Goal: Transaction & Acquisition: Purchase product/service

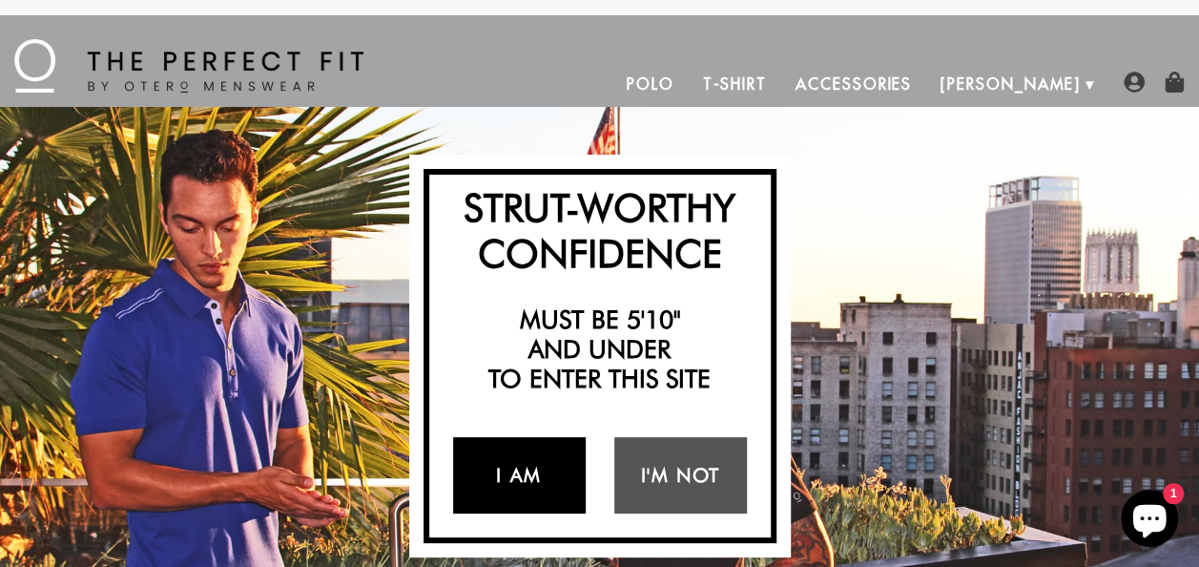
click at [515, 471] on link "I Am" at bounding box center [519, 475] width 133 height 76
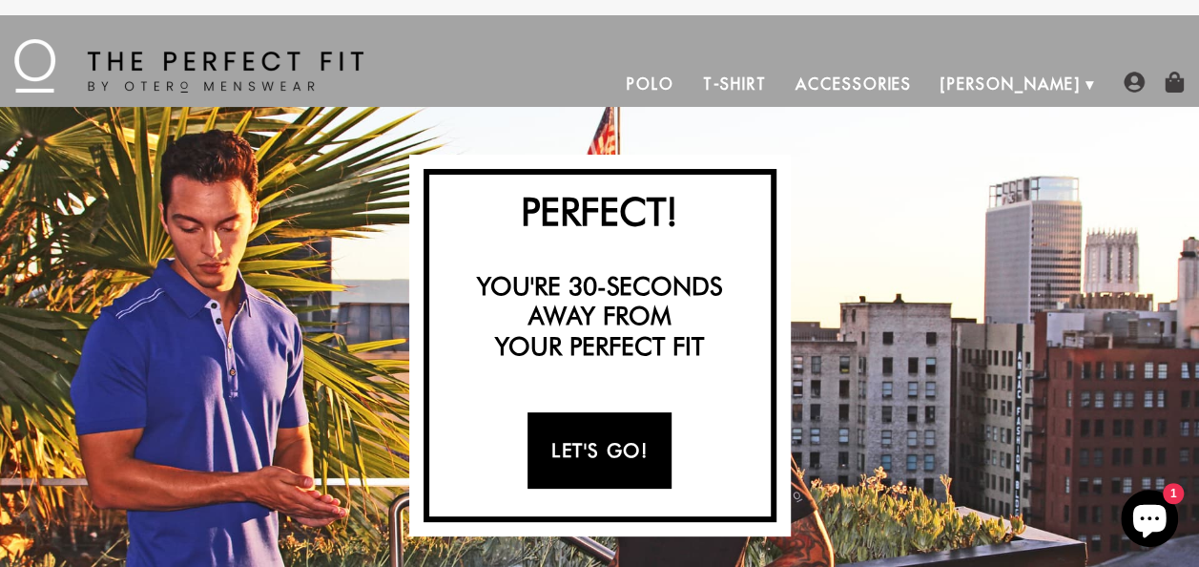
click at [571, 457] on link "Let's Go!" at bounding box center [599, 450] width 144 height 76
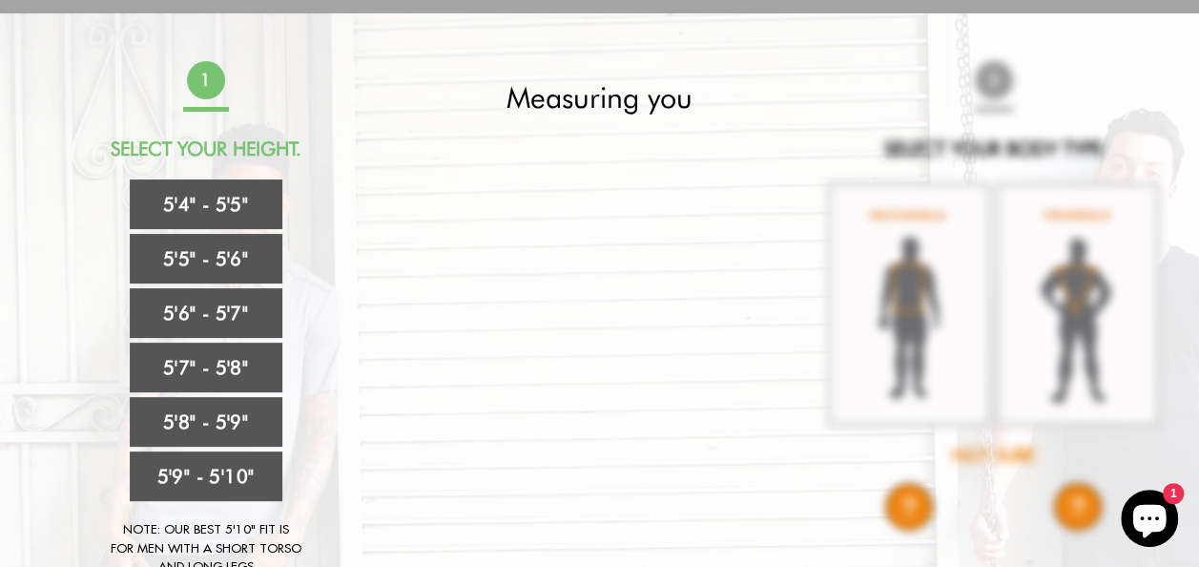
scroll to position [93, 0]
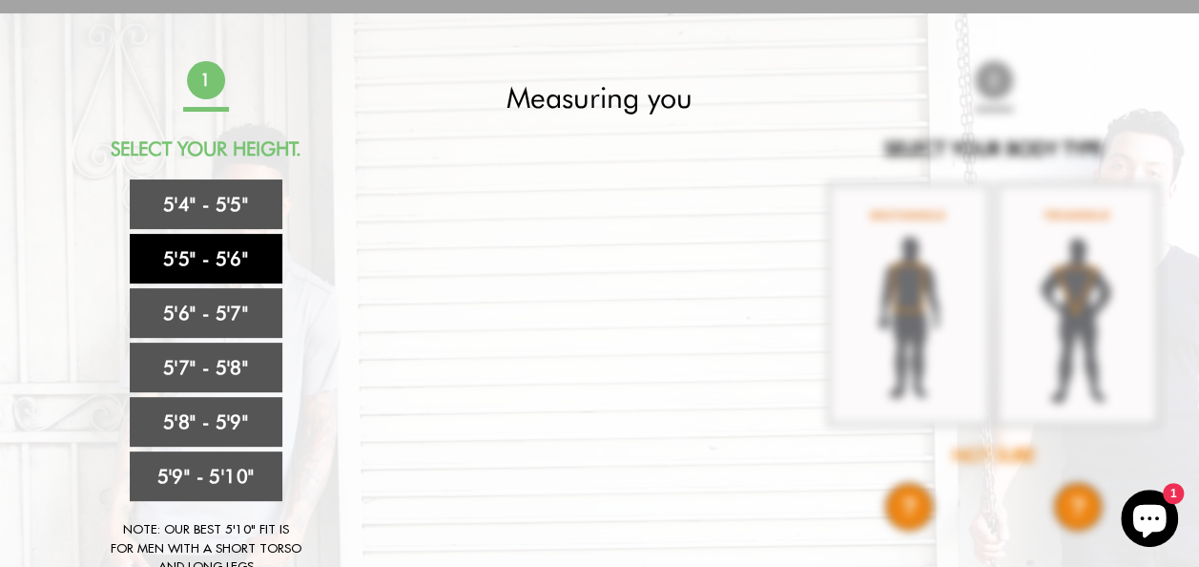
click at [193, 261] on link "5'5" - 5'6"" at bounding box center [206, 259] width 153 height 50
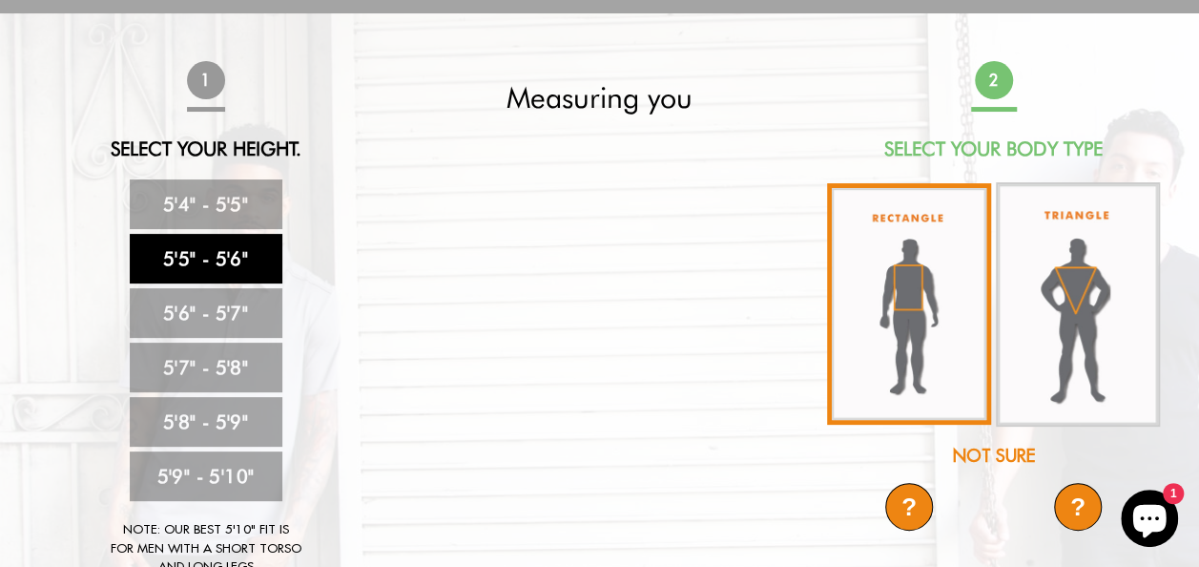
click at [895, 303] on img at bounding box center [909, 303] width 164 height 241
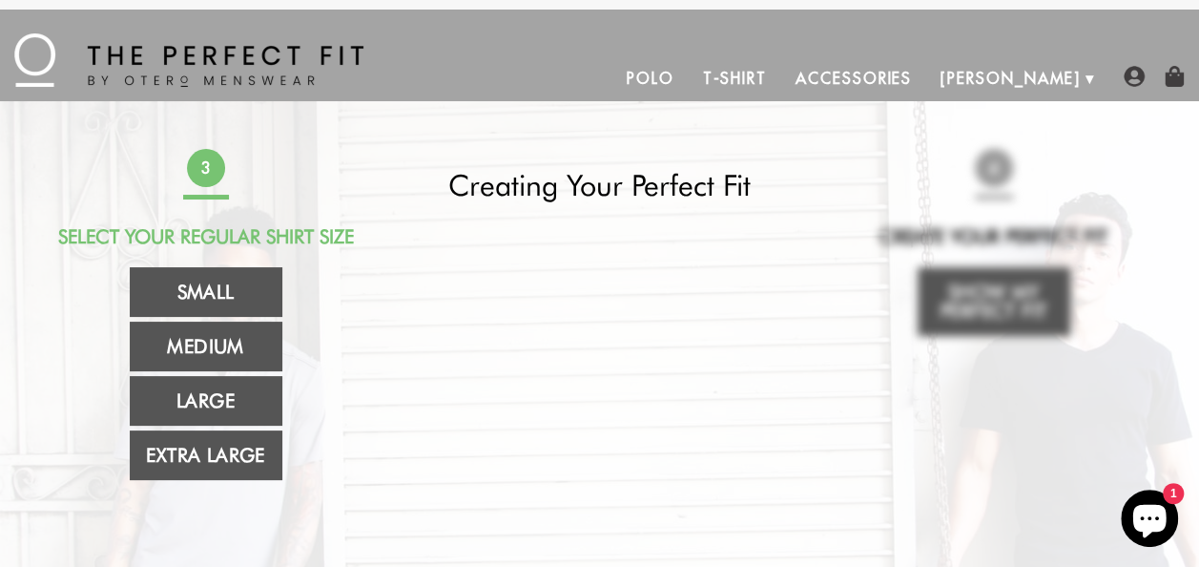
scroll to position [0, 0]
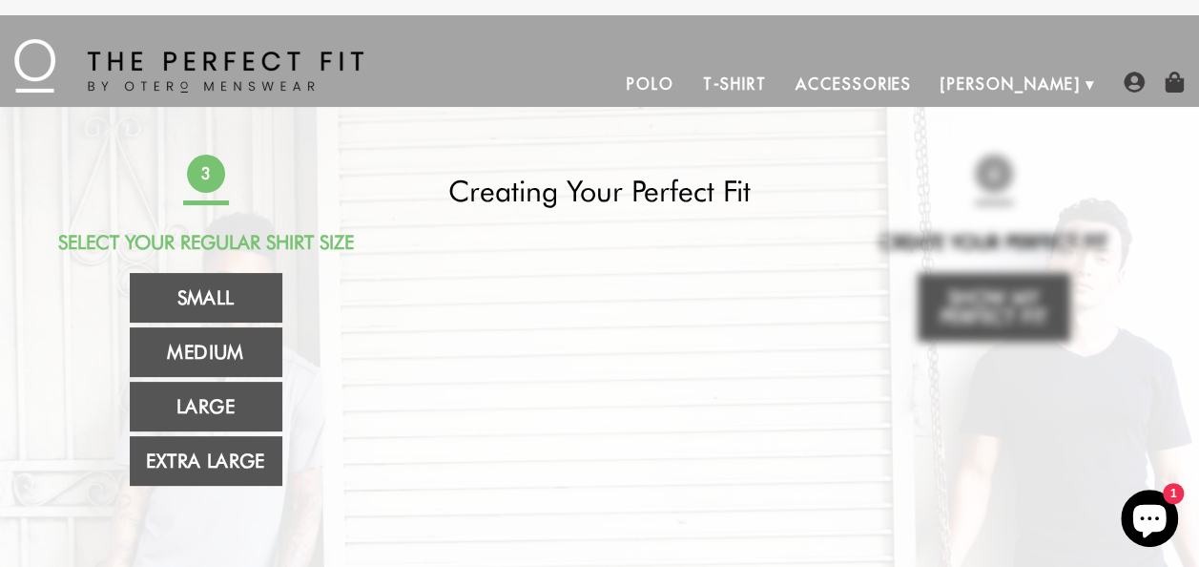
click at [689, 77] on link "Polo" at bounding box center [650, 84] width 76 height 46
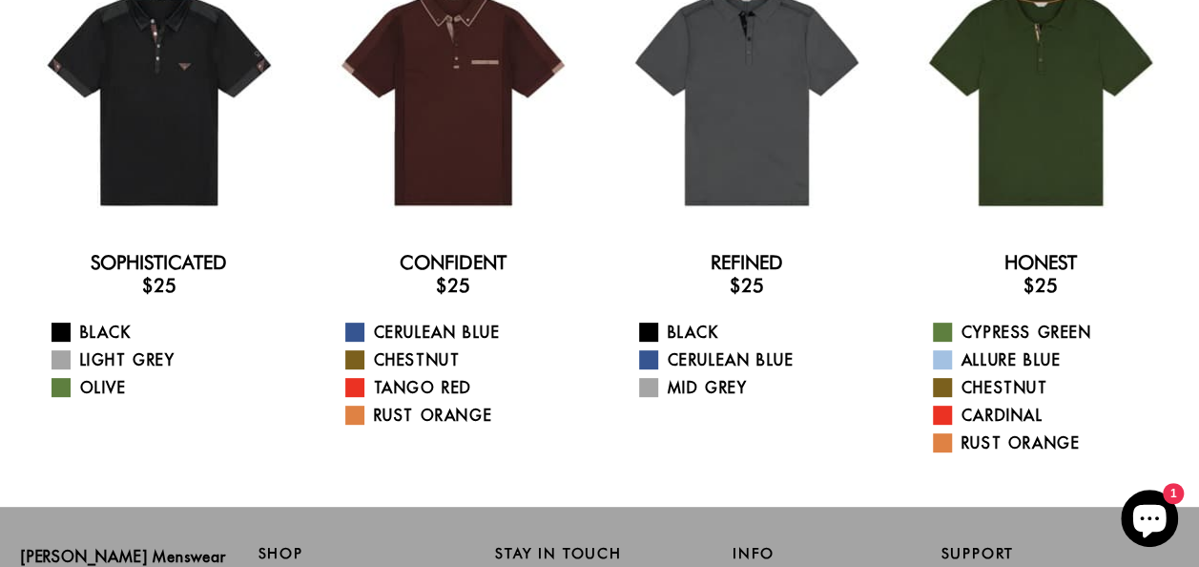
scroll to position [191, 0]
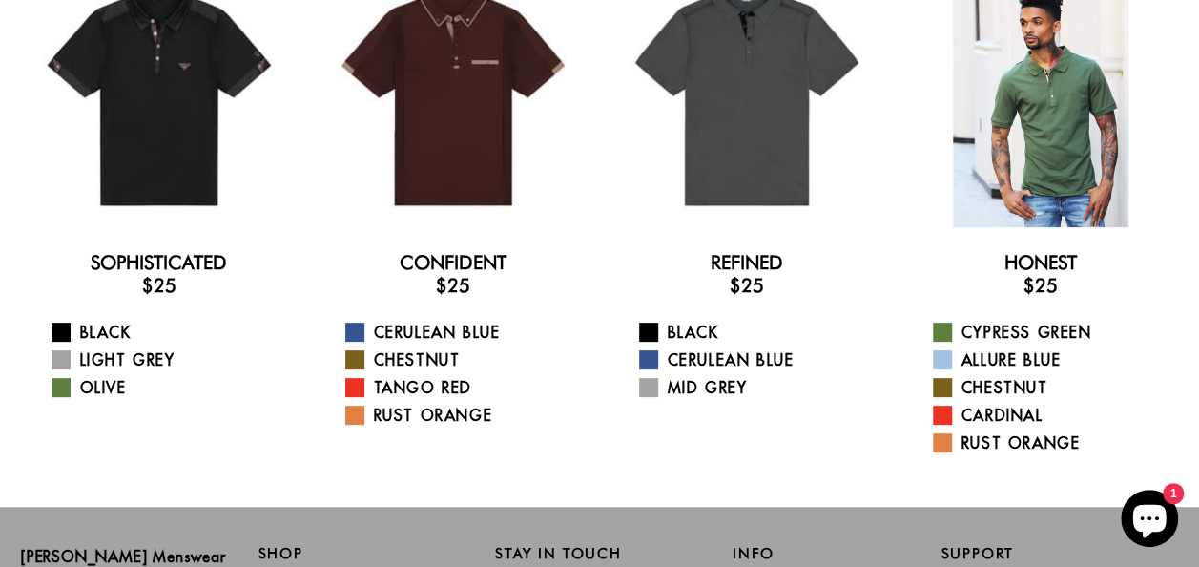
click at [1052, 156] on div at bounding box center [1040, 95] width 263 height 263
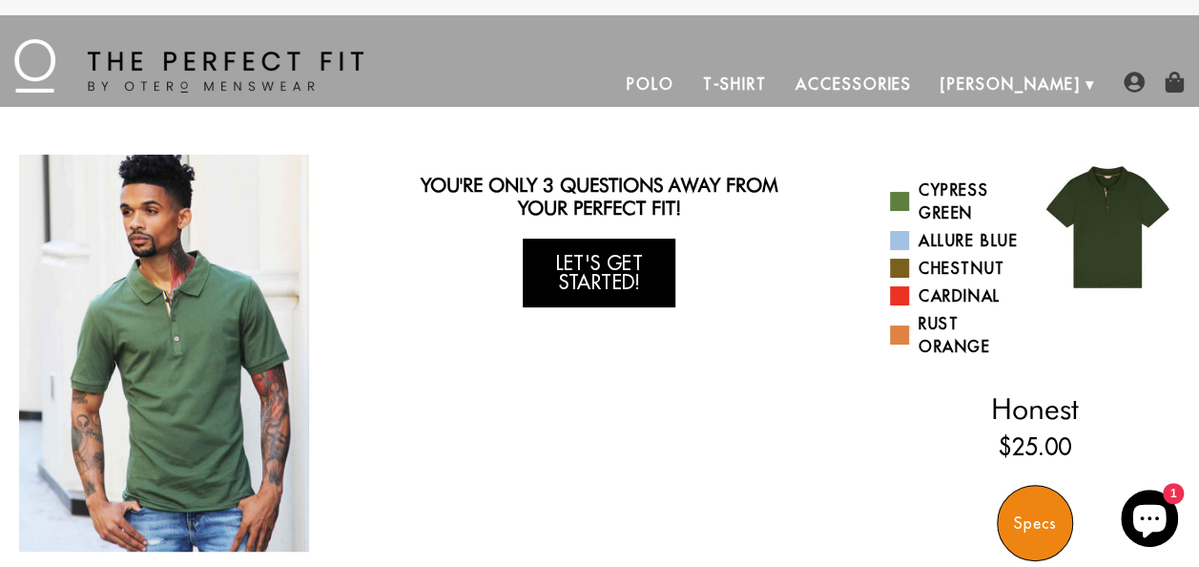
click at [578, 263] on link "Let's Get Started!" at bounding box center [599, 272] width 153 height 69
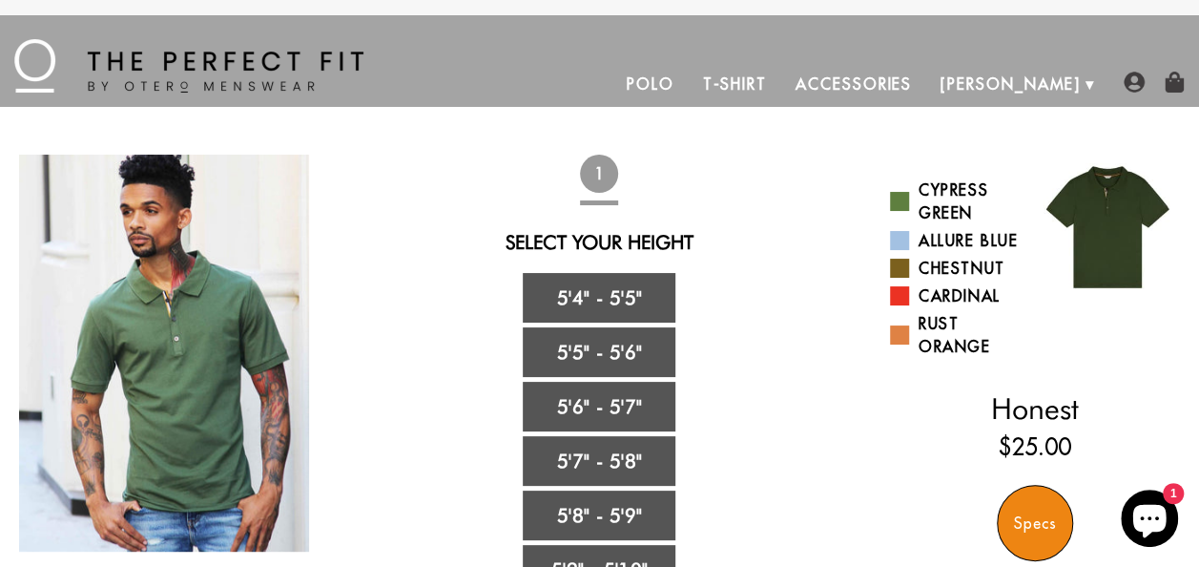
click at [578, 262] on div "1 Select Your Height 5'4" - 5'5" 5'5" - 5'6" 5'6" - 5'7" 5'7" - 5'8" 5'8" - 5'9…" at bounding box center [599, 446] width 383 height 583
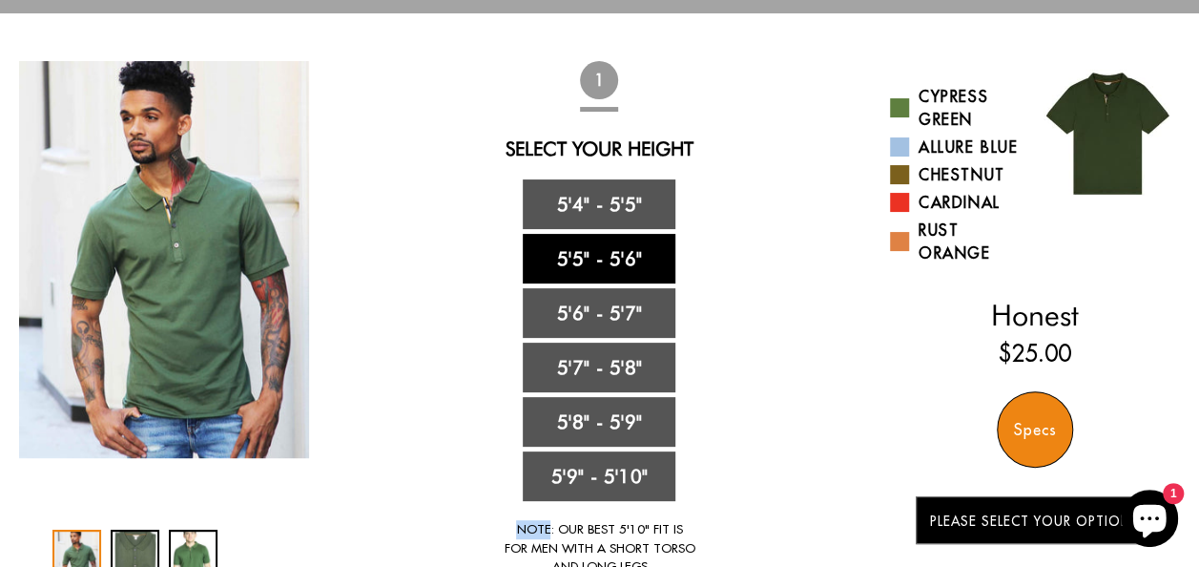
scroll to position [93, 0]
click at [589, 259] on link "5'5" - 5'6"" at bounding box center [599, 259] width 153 height 50
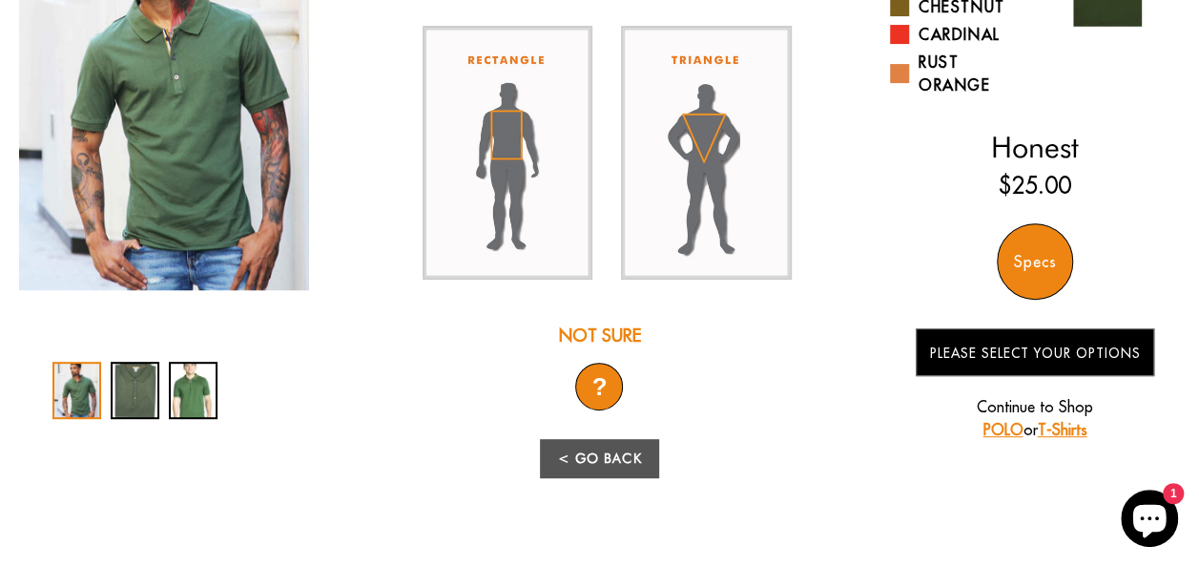
scroll to position [262, 0]
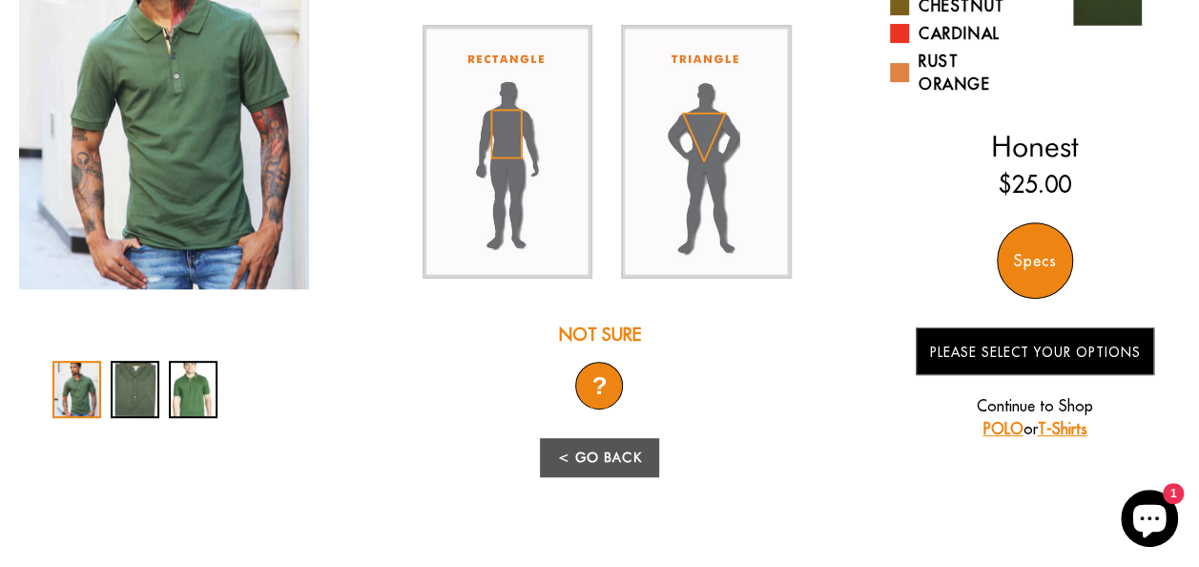
click at [589, 334] on div "Not Sure" at bounding box center [599, 334] width 383 height 26
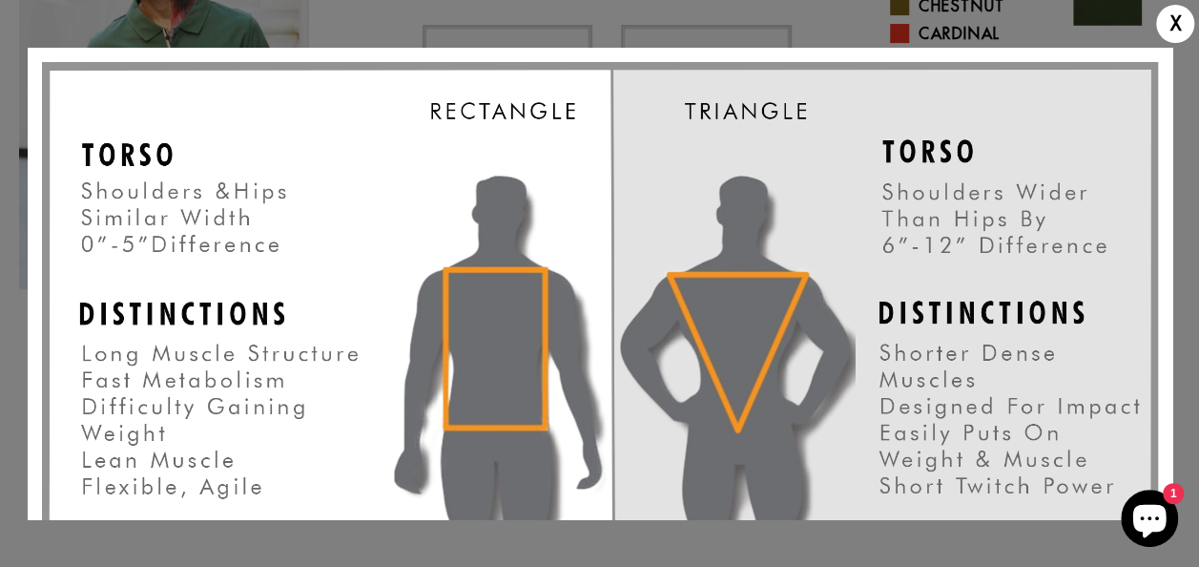
click at [329, 406] on img at bounding box center [600, 460] width 1116 height 797
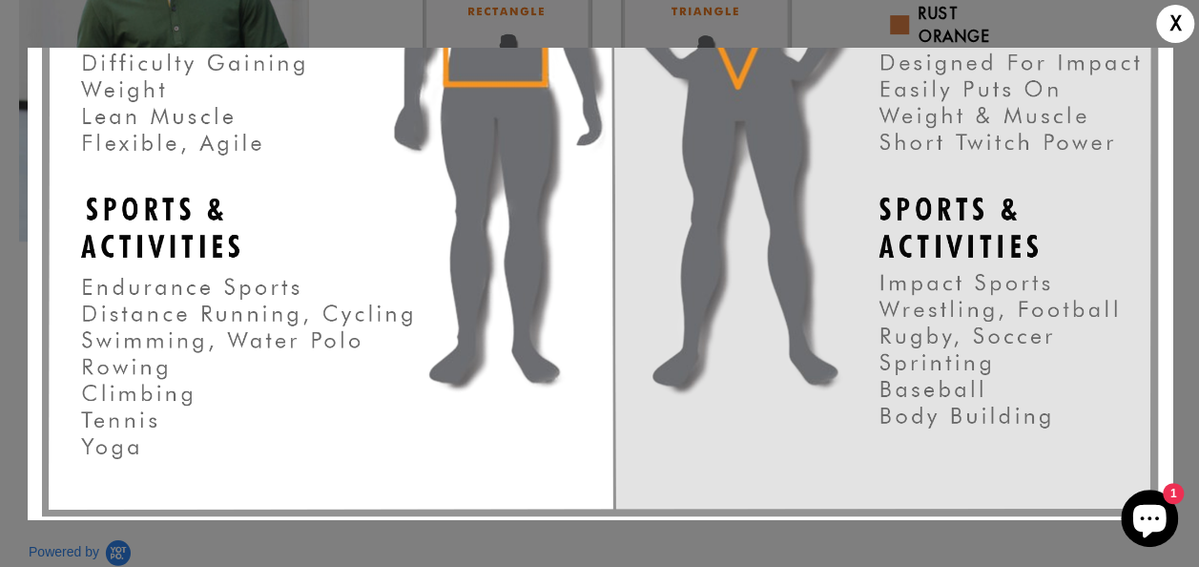
scroll to position [328, 0]
